Goal: Information Seeking & Learning: Find specific fact

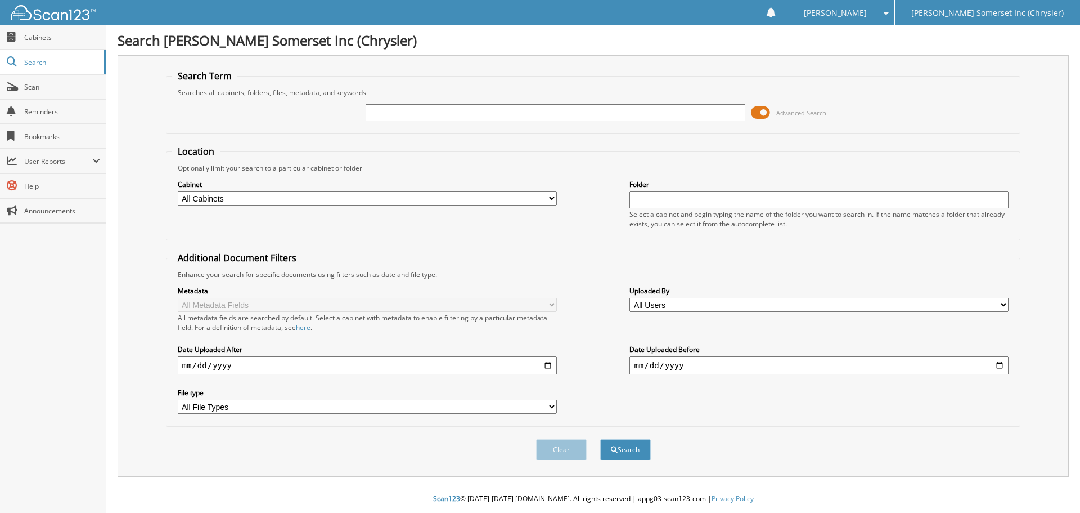
drag, startPoint x: 413, startPoint y: 127, endPoint x: 421, endPoint y: 103, distance: 25.4
drag, startPoint x: 421, startPoint y: 103, endPoint x: 390, endPoint y: 113, distance: 32.4
paste input "NW177690"
type input "NW177690"
click at [638, 443] on button "Search" at bounding box center [625, 449] width 51 height 21
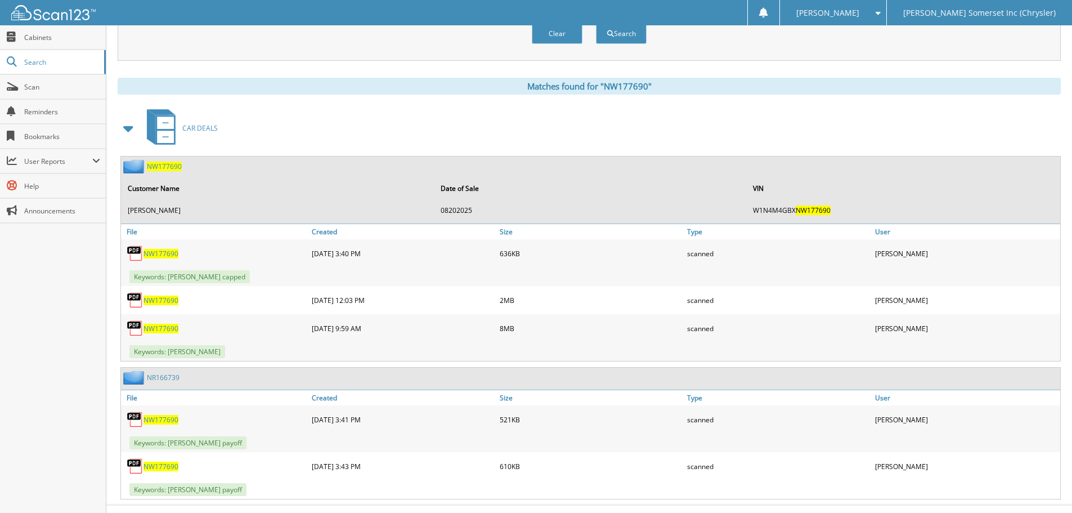
scroll to position [437, 0]
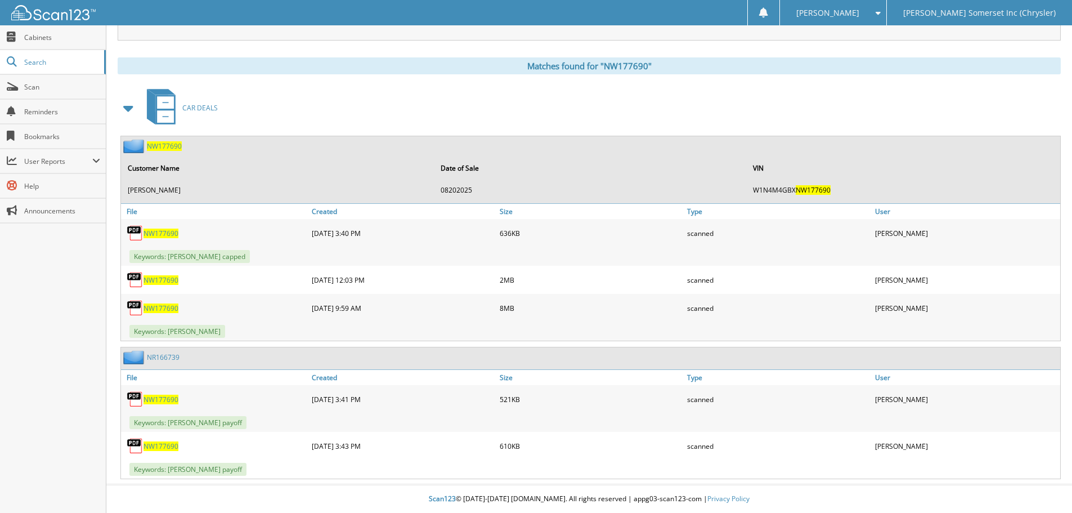
click at [169, 300] on div "NW177690" at bounding box center [215, 308] width 188 height 23
click at [165, 307] on span "NW177690" at bounding box center [160, 308] width 35 height 10
